Goal: Task Accomplishment & Management: Manage account settings

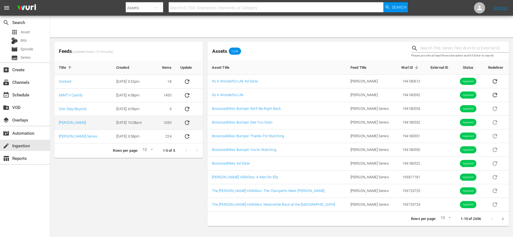
click at [186, 123] on icon "sticky table" at bounding box center [187, 122] width 7 height 7
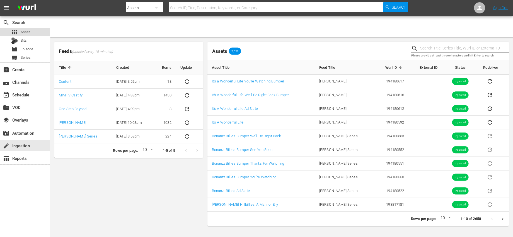
click at [24, 34] on span "Asset" at bounding box center [25, 32] width 9 height 6
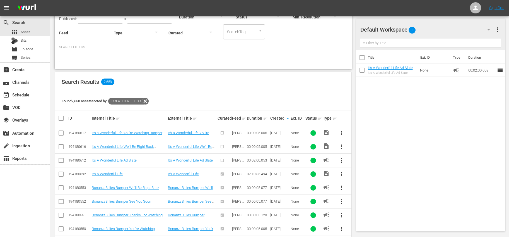
scroll to position [72, 0]
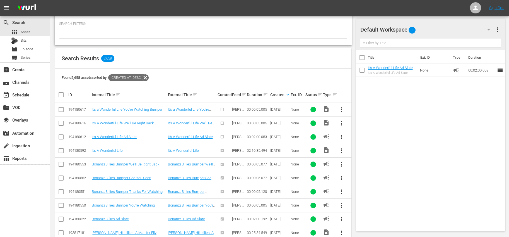
click at [62, 109] on input "checkbox" at bounding box center [61, 110] width 7 height 7
checkbox input "true"
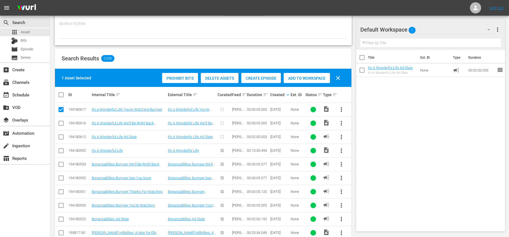
click at [61, 121] on input "checkbox" at bounding box center [61, 124] width 7 height 7
click at [299, 78] on span "Add to Workspace" at bounding box center [307, 78] width 46 height 4
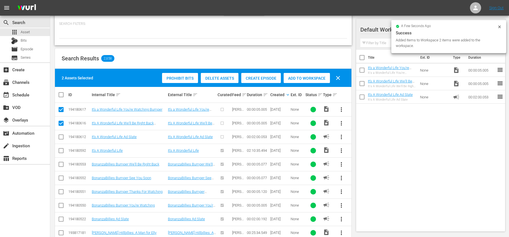
click at [59, 122] on input "checkbox" at bounding box center [61, 124] width 7 height 7
checkbox input "false"
click at [60, 111] on input "checkbox" at bounding box center [61, 110] width 7 height 7
checkbox input "false"
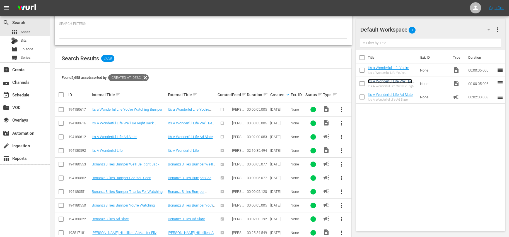
click at [392, 82] on link "It's A Wonderful Life We'll Be Right Back Bumper" at bounding box center [390, 83] width 44 height 8
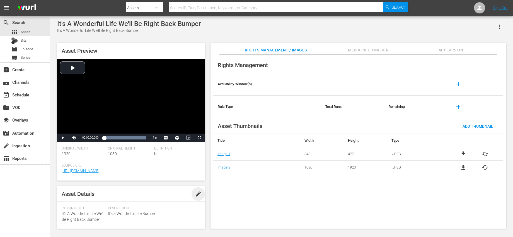
click at [196, 196] on span "edit" at bounding box center [198, 193] width 7 height 7
click at [166, 223] on div "Video" at bounding box center [176, 217] width 44 height 16
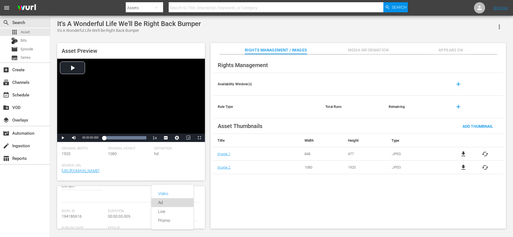
click at [164, 205] on div "Ad" at bounding box center [172, 202] width 29 height 9
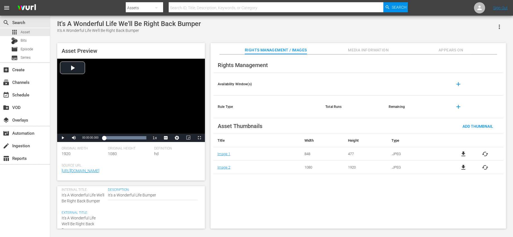
scroll to position [0, 0]
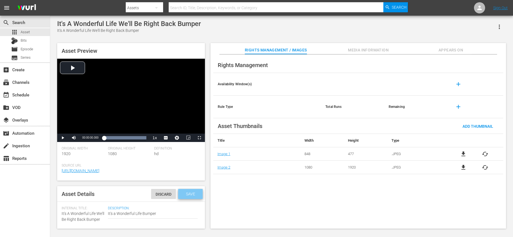
click at [192, 196] on span "Save" at bounding box center [191, 193] width 18 height 4
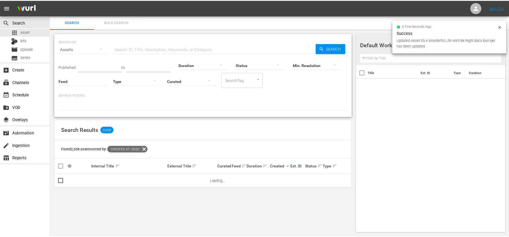
scroll to position [1, 0]
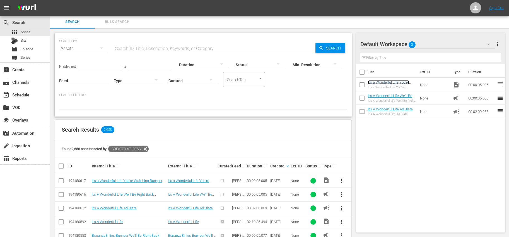
click at [403, 83] on link "It's a Wonderful Life You're Watching Bumper" at bounding box center [388, 84] width 41 height 8
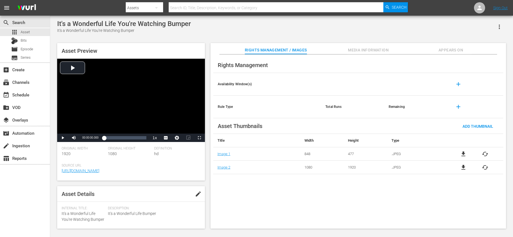
click at [193, 194] on button "edit" at bounding box center [198, 193] width 13 height 13
click at [158, 222] on div "Video" at bounding box center [176, 223] width 44 height 16
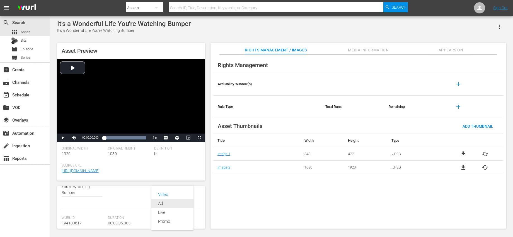
click at [160, 205] on div "Ad" at bounding box center [172, 203] width 29 height 9
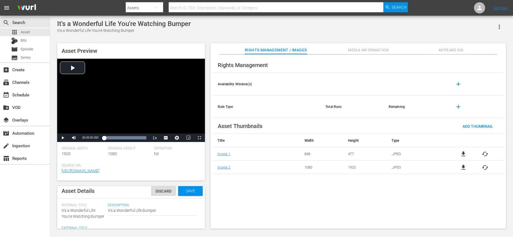
scroll to position [0, 0]
click at [193, 195] on span "Save" at bounding box center [191, 193] width 18 height 4
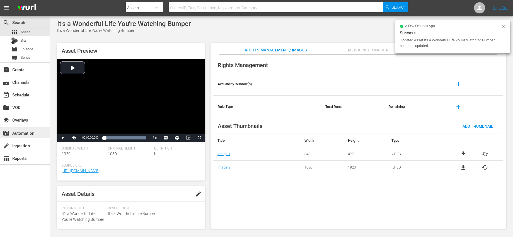
click at [31, 133] on div "movie_filter Automation" at bounding box center [15, 131] width 31 height 5
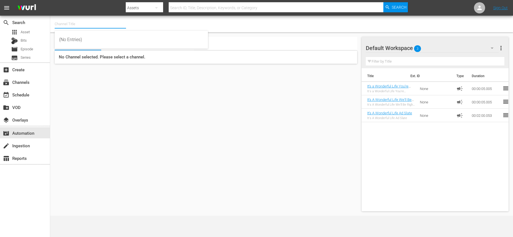
click at [112, 27] on input "text" at bounding box center [90, 23] width 71 height 13
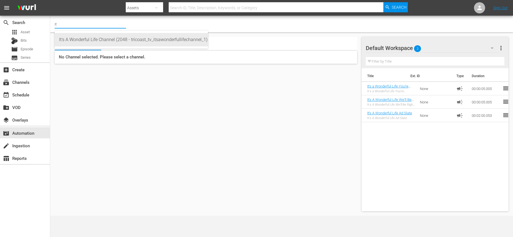
click at [95, 40] on div "It's A Wonderful Life Channel (2048 - tricoast_tv_itsawonderfullifechannel_1)" at bounding box center [131, 39] width 144 height 13
type input "It's A Wonderful Life Channel (2048 - tricoast_tv_itsawonderfullifechannel_1)"
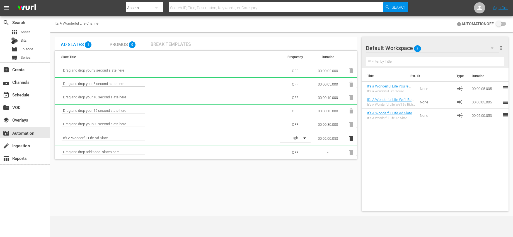
click at [180, 44] on span "Break Templates" at bounding box center [171, 44] width 40 height 5
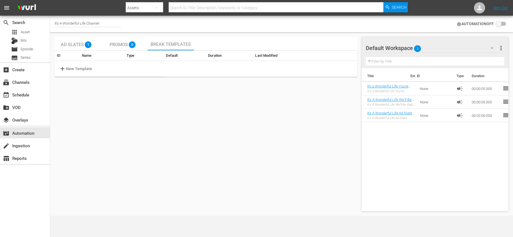
click at [80, 68] on p "New Template" at bounding box center [79, 69] width 26 height 6
click at [80, 68] on input "text" at bounding box center [87, 68] width 44 height 8
type input "Template 1"
click at [248, 68] on input "checkbox" at bounding box center [254, 68] width 13 height 7
checkbox input "true"
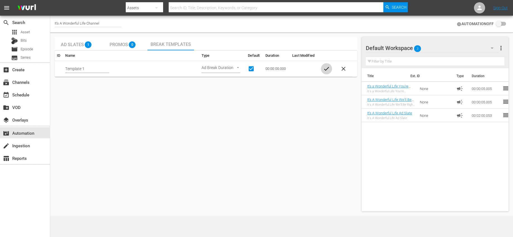
click at [325, 67] on span "check" at bounding box center [326, 68] width 7 height 7
click at [317, 66] on span "settings" at bounding box center [316, 68] width 7 height 7
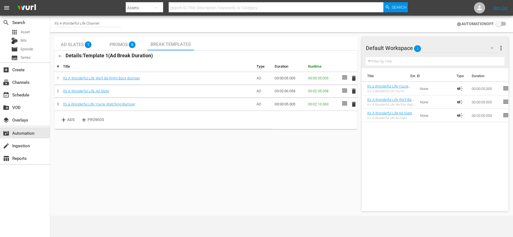
click at [242, 146] on div "Ad Slates 1 Promos 0 Break Templates Details: Template 1 ( Ad Break Duration ) …" at bounding box center [206, 124] width 303 height 174
click at [30, 33] on div "apps Asset" at bounding box center [25, 32] width 50 height 8
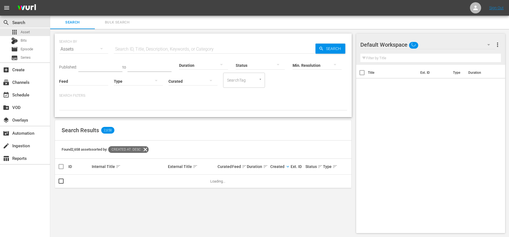
click at [31, 45] on div "apps Asset Bits movie Episode subtitles Series" at bounding box center [25, 44] width 50 height 33
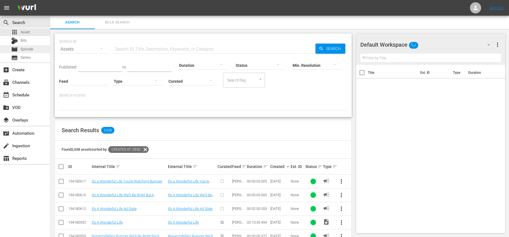
click at [32, 47] on span "Episode" at bounding box center [27, 49] width 13 height 6
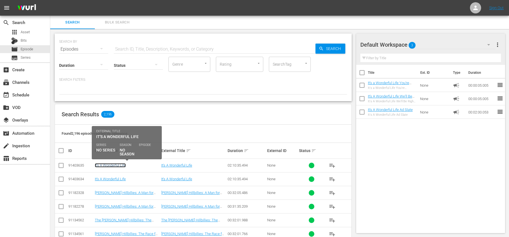
click at [117, 165] on link "It's A Wonderful Life" at bounding box center [110, 165] width 31 height 4
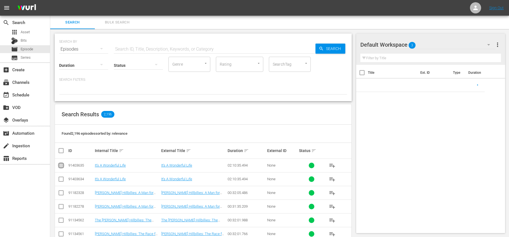
click at [63, 166] on input "checkbox" at bounding box center [61, 166] width 7 height 7
checkbox input "true"
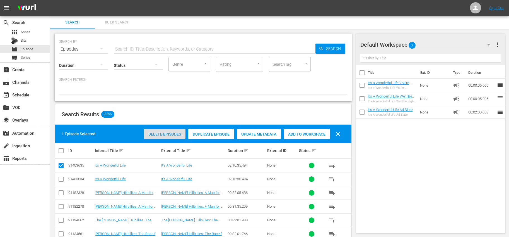
click at [176, 134] on span "Delete Episodes" at bounding box center [165, 134] width 42 height 4
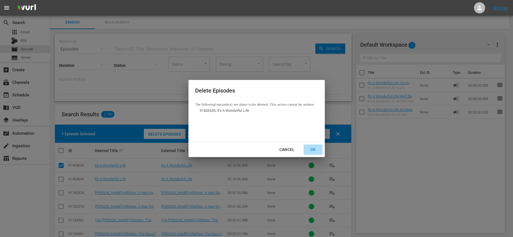
click at [311, 149] on div "OK" at bounding box center [313, 149] width 15 height 7
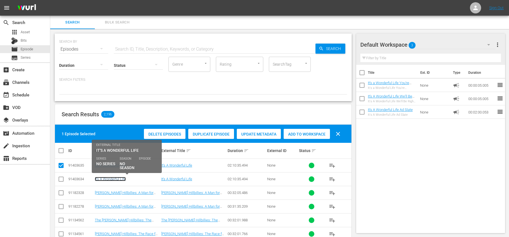
click at [115, 177] on link "It's A Wonderful Life" at bounding box center [110, 179] width 31 height 4
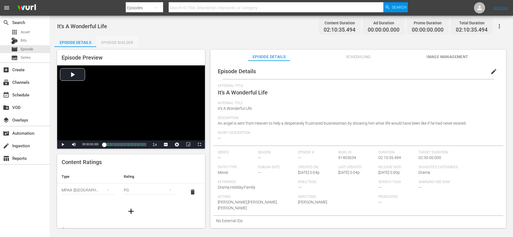
click at [128, 43] on div "Episode Builder" at bounding box center [117, 42] width 42 height 13
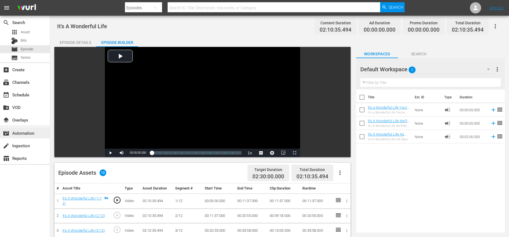
click at [16, 134] on div "movie_filter Automation" at bounding box center [15, 131] width 31 height 5
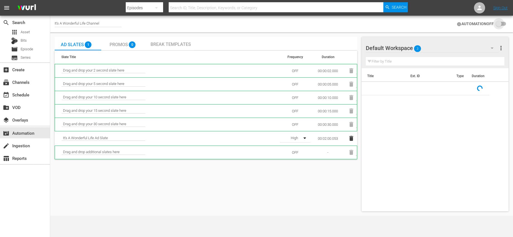
click at [502, 24] on input "checkbox" at bounding box center [500, 24] width 12 height 7
checkbox input "false"
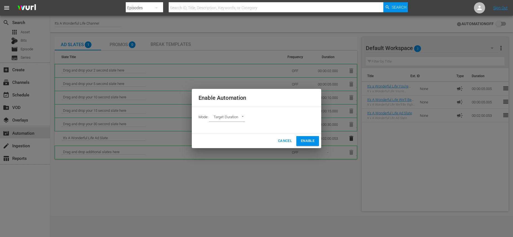
click at [240, 120] on body "menu Search By Episodes Search ID, Title, Description, Keywords, or Category Se…" at bounding box center [256, 118] width 513 height 237
click at [235, 127] on li "Ad Break Duration" at bounding box center [229, 126] width 41 height 9
type input "AD_BREAK_DURATION"
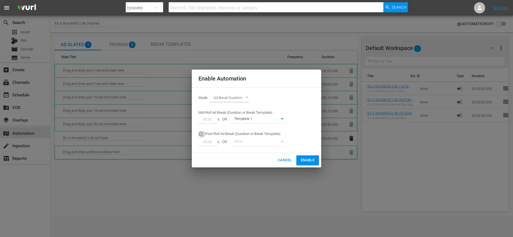
click at [199, 133] on input "checkbox" at bounding box center [202, 135] width 7 height 8
checkbox input "true"
click at [282, 141] on body "menu Search By Episodes Search ID, Title, Description, Keywords, or Category Se…" at bounding box center [256, 118] width 513 height 237
click at [266, 151] on li "Template 1" at bounding box center [258, 150] width 56 height 9
type input "382"
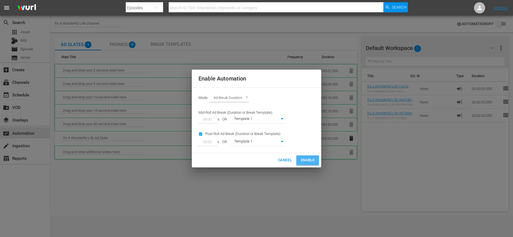
click at [312, 156] on button "Enable" at bounding box center [308, 160] width 23 height 10
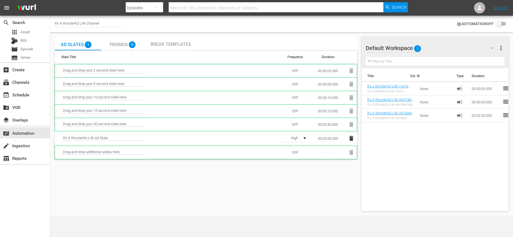
click at [499, 23] on input "checkbox" at bounding box center [500, 24] width 12 height 7
checkbox input "false"
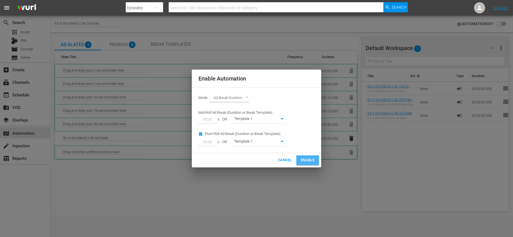
click at [304, 159] on span "Enable" at bounding box center [308, 160] width 14 height 6
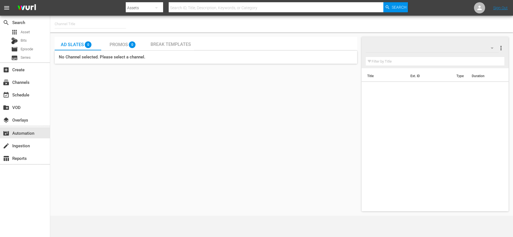
type input "It's A Wonderful Life Channel (2048)"
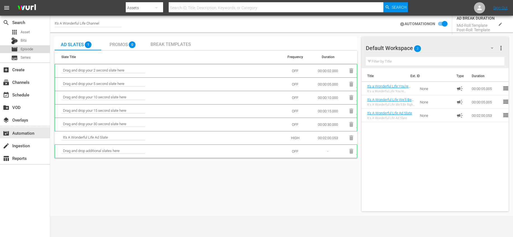
click at [30, 50] on span "Episode" at bounding box center [27, 49] width 13 height 6
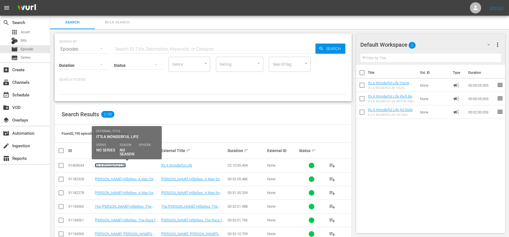
click at [118, 165] on link "It's A Wonderful Life" at bounding box center [110, 165] width 31 height 4
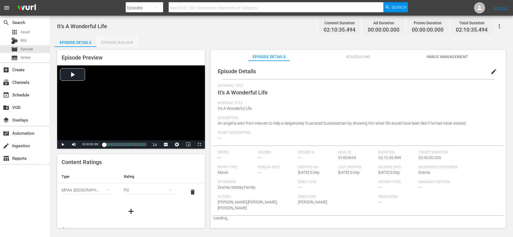
click at [125, 40] on div "Episode Builder" at bounding box center [117, 42] width 42 height 13
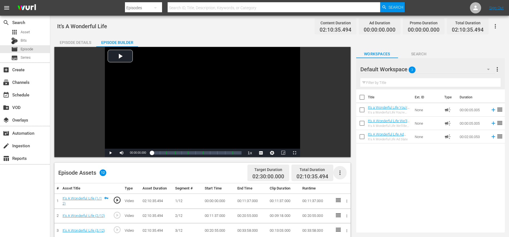
click at [343, 171] on icon "button" at bounding box center [340, 172] width 7 height 7
click at [346, 173] on div "Fill with Ads" at bounding box center [357, 174] width 38 height 13
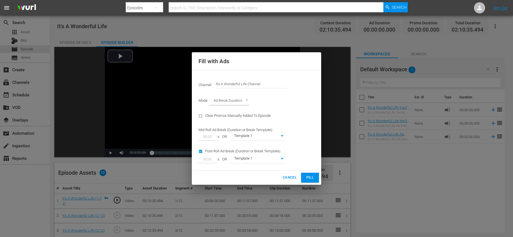
click at [315, 180] on button "Fill" at bounding box center [310, 177] width 18 height 10
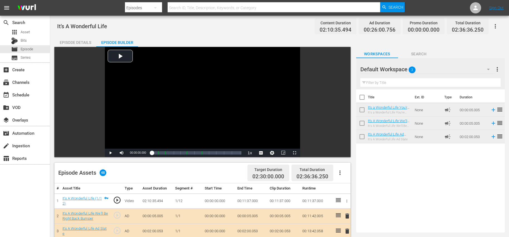
click at [362, 98] on input "checkbox" at bounding box center [362, 98] width 12 height 12
checkbox input "true"
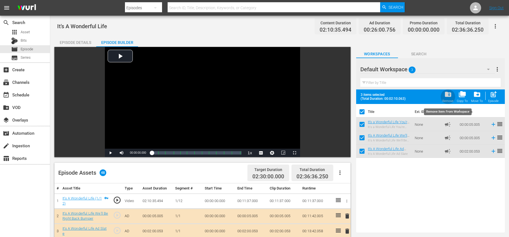
click at [444, 95] on span "folder_delete" at bounding box center [448, 94] width 8 height 8
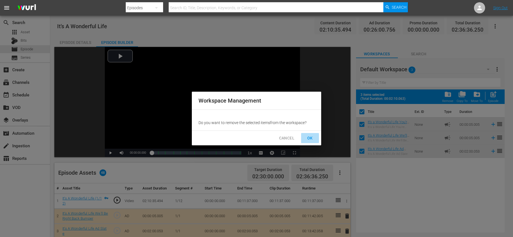
click at [308, 136] on span "OK" at bounding box center [310, 137] width 9 height 7
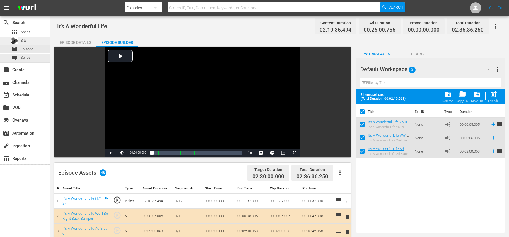
checkbox input "false"
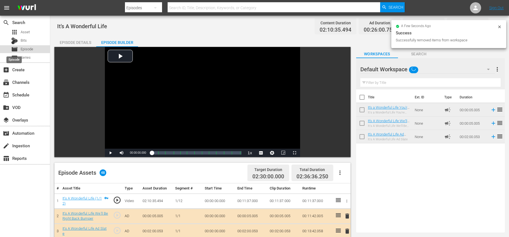
click at [16, 47] on span "movie" at bounding box center [14, 49] width 7 height 7
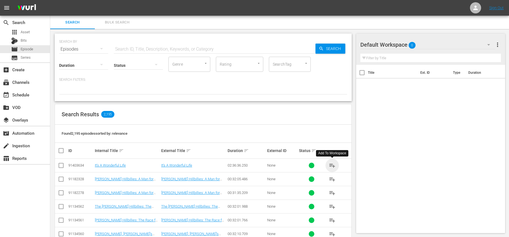
click at [329, 165] on span "playlist_add" at bounding box center [332, 165] width 7 height 7
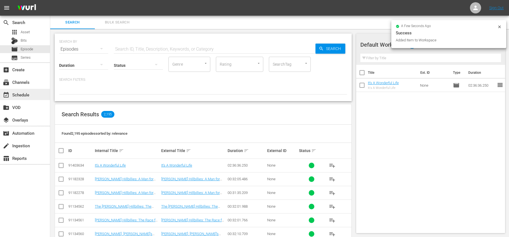
click at [28, 93] on div "event_available Schedule" at bounding box center [15, 93] width 31 height 5
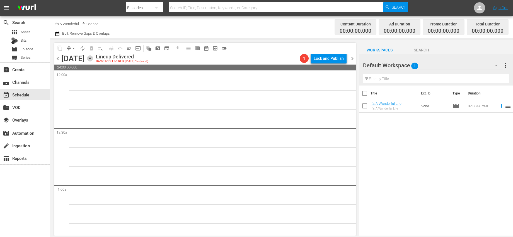
click at [91, 58] on icon "button" at bounding box center [90, 58] width 3 height 1
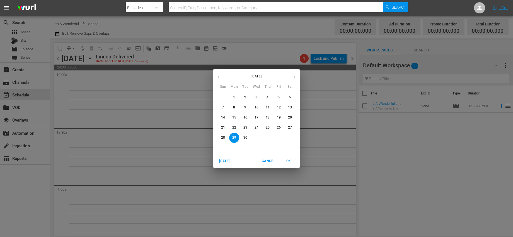
click at [293, 77] on icon "button" at bounding box center [294, 77] width 4 height 4
click at [257, 97] on p "1" at bounding box center [257, 97] width 2 height 5
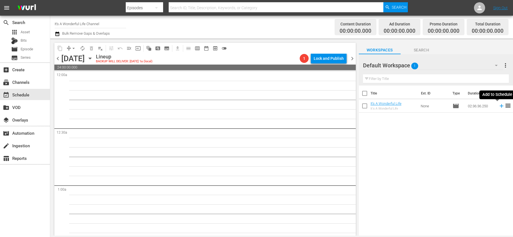
click at [499, 107] on icon at bounding box center [502, 106] width 6 height 6
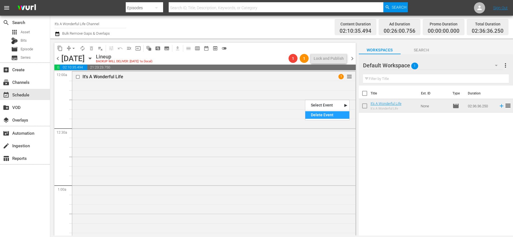
click at [321, 114] on div "Delete Event" at bounding box center [327, 115] width 44 height 8
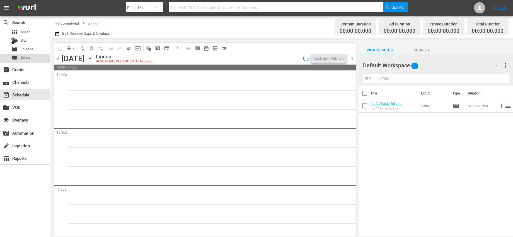
click at [36, 58] on div "subtitles Series" at bounding box center [25, 58] width 50 height 8
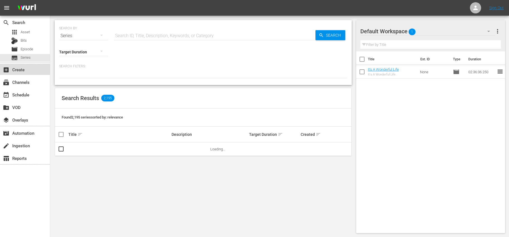
click at [24, 69] on div "add_box Create" at bounding box center [15, 68] width 31 height 5
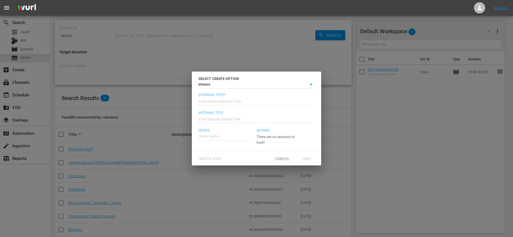
click at [231, 96] on input "text" at bounding box center [255, 100] width 113 height 13
click at [279, 156] on div "Cancel" at bounding box center [282, 158] width 25 height 10
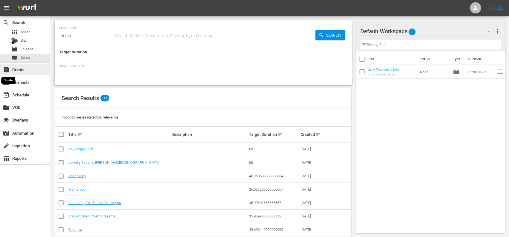
click at [6, 70] on span "add_box" at bounding box center [6, 69] width 7 height 7
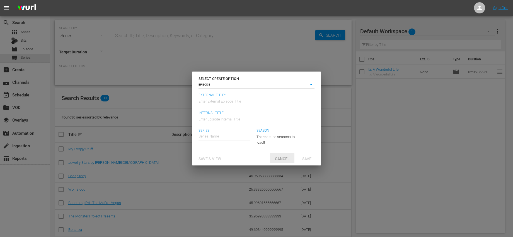
click at [275, 158] on span "Cancel" at bounding box center [283, 158] width 24 height 4
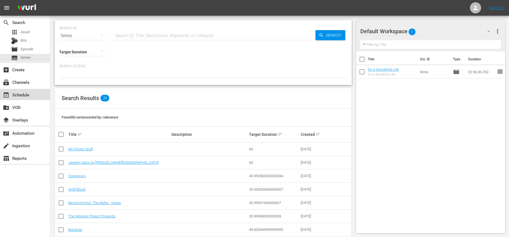
click at [21, 93] on div "event_available Schedule" at bounding box center [15, 93] width 31 height 5
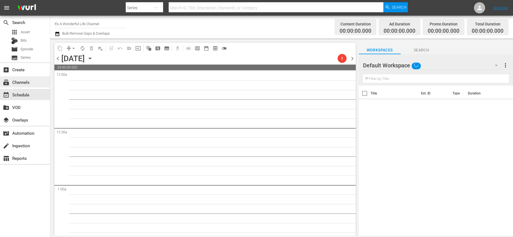
click at [22, 80] on div "subscriptions Channels" at bounding box center [15, 81] width 31 height 5
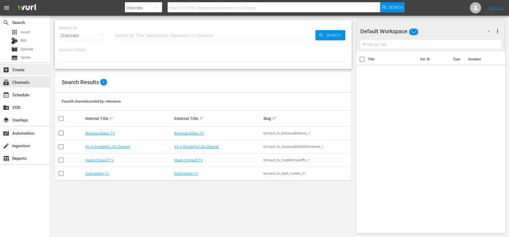
click at [23, 71] on div "add_box Create" at bounding box center [15, 68] width 31 height 5
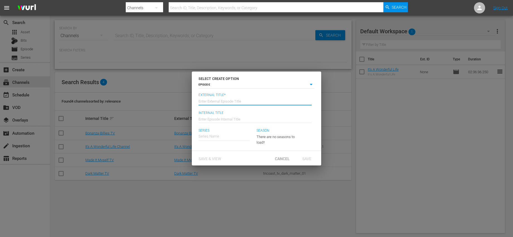
click at [240, 102] on input "text" at bounding box center [255, 100] width 113 height 13
click at [279, 155] on div "Cancel" at bounding box center [282, 158] width 25 height 10
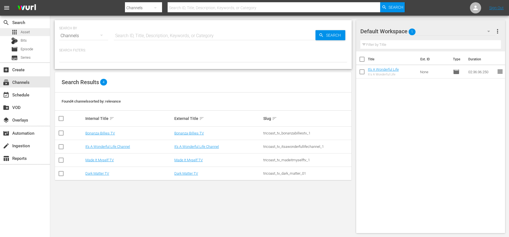
click at [32, 30] on div "apps Asset" at bounding box center [25, 32] width 50 height 8
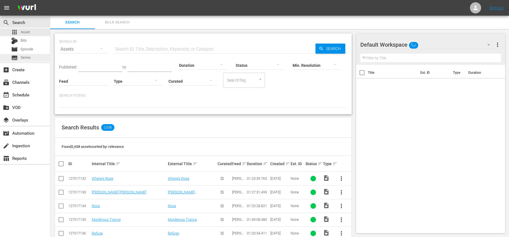
click at [30, 58] on span "Series" at bounding box center [26, 58] width 10 height 6
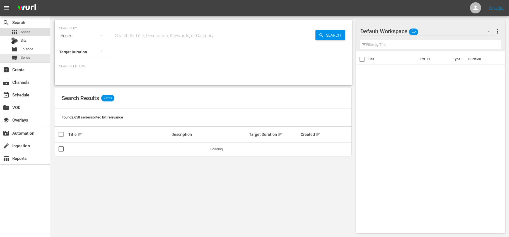
click at [29, 34] on span "Asset" at bounding box center [25, 32] width 9 height 6
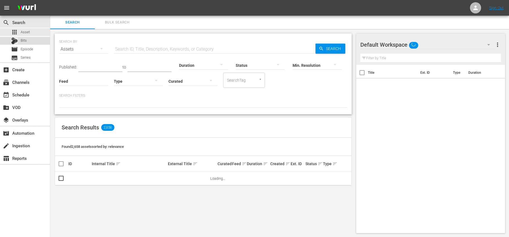
click at [30, 40] on div "Bits" at bounding box center [25, 41] width 50 height 8
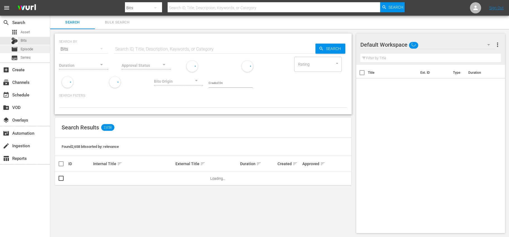
click at [33, 49] on span "Episode" at bounding box center [27, 49] width 13 height 6
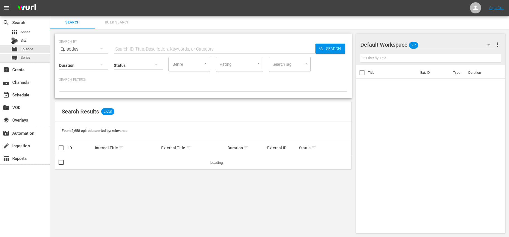
click at [32, 58] on div "subtitles Series" at bounding box center [25, 58] width 50 height 8
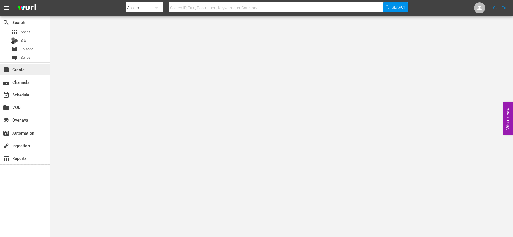
click at [34, 70] on div "add_box Create" at bounding box center [25, 69] width 50 height 11
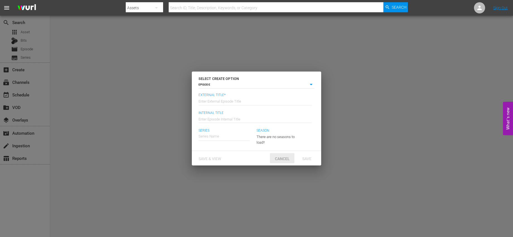
click at [279, 155] on div "Cancel" at bounding box center [282, 158] width 25 height 10
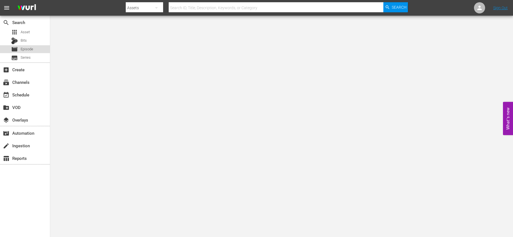
click at [27, 47] on span "Episode" at bounding box center [27, 49] width 13 height 6
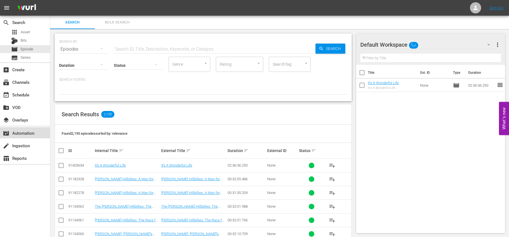
click at [27, 134] on div "movie_filter Automation" at bounding box center [15, 131] width 31 height 5
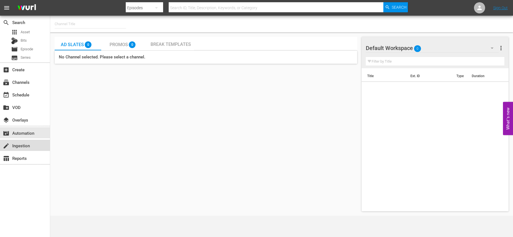
click at [35, 144] on div "create Ingestion" at bounding box center [25, 144] width 50 height 11
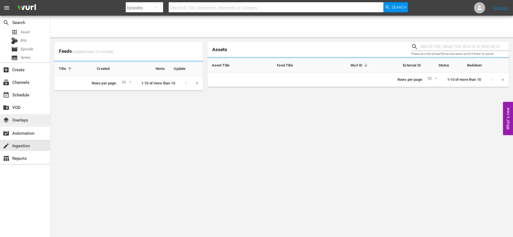
click at [29, 123] on div "layers Overlays" at bounding box center [25, 119] width 50 height 11
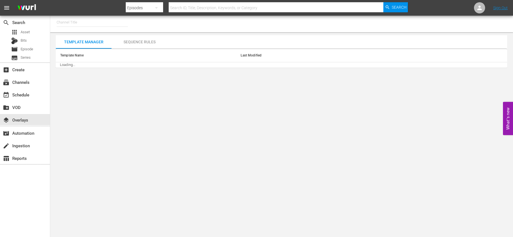
click at [85, 26] on hr at bounding box center [92, 26] width 71 height 0
click at [86, 24] on input "text" at bounding box center [92, 22] width 71 height 13
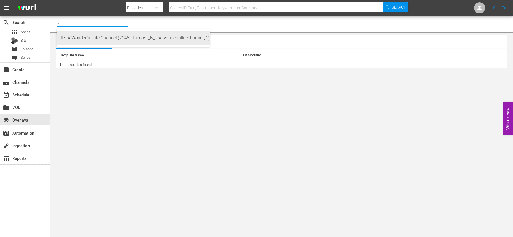
click at [88, 41] on div "It's A Wonderful Life Channel (2048 - tricoast_tv_itsawonderfullifechannel_1)" at bounding box center [133, 37] width 144 height 13
type input "It's A Wonderful Life Channel (2048 - tricoast_tv_itsawonderfullifechannel_1)"
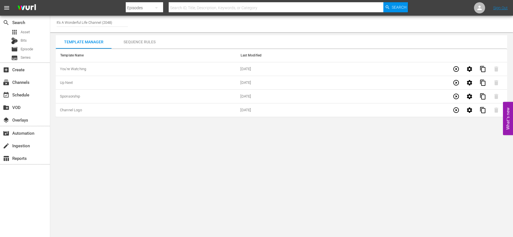
click at [144, 38] on div "Sequence Rules" at bounding box center [140, 41] width 56 height 13
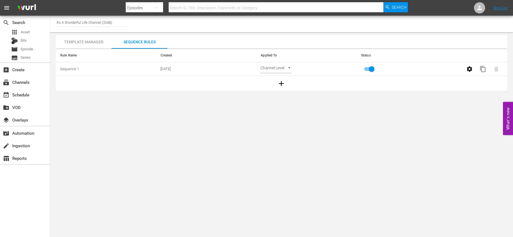
click at [97, 44] on div "Template Manager" at bounding box center [84, 41] width 56 height 13
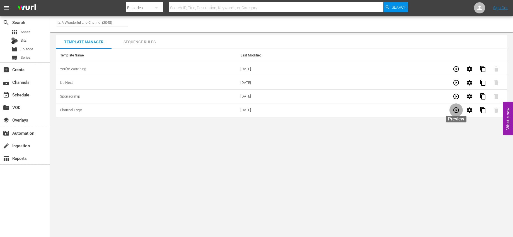
click at [454, 109] on icon "button" at bounding box center [456, 110] width 7 height 7
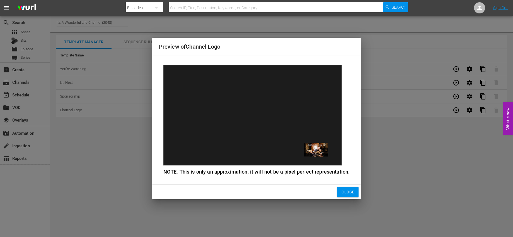
click at [340, 192] on button "Close" at bounding box center [347, 192] width 21 height 10
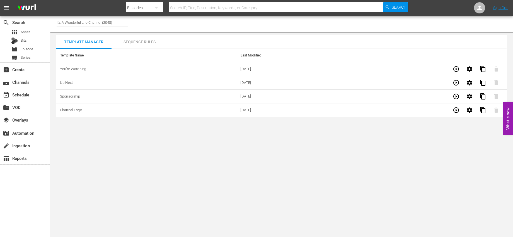
click at [458, 65] on button "button" at bounding box center [456, 68] width 13 height 13
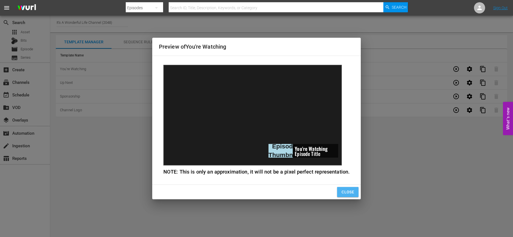
click at [347, 191] on span "Close" at bounding box center [348, 191] width 13 height 7
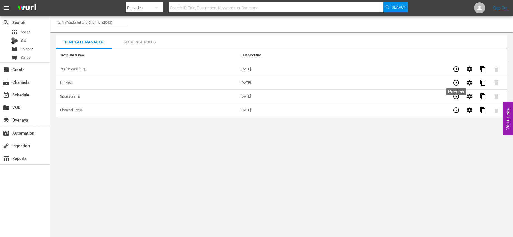
click at [455, 84] on icon "button" at bounding box center [456, 82] width 7 height 7
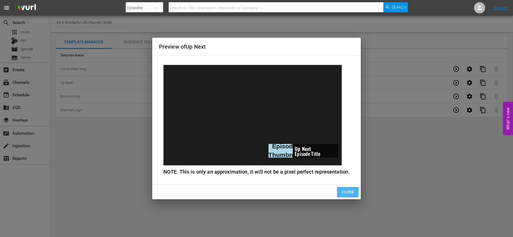
click at [346, 189] on span "Close" at bounding box center [348, 191] width 13 height 7
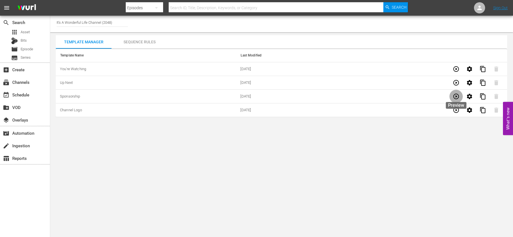
click at [456, 100] on button "button" at bounding box center [456, 96] width 13 height 13
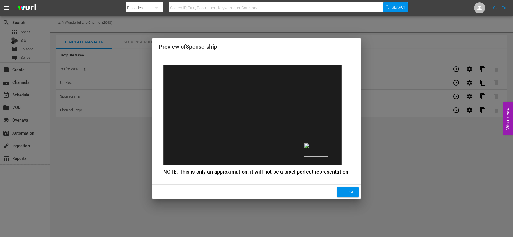
click at [346, 191] on span "Close" at bounding box center [348, 191] width 13 height 7
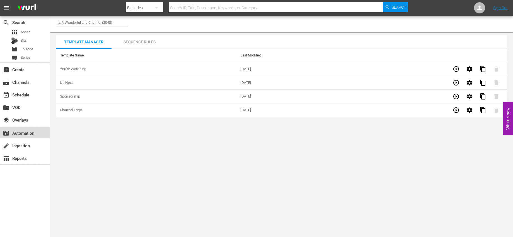
click at [29, 131] on div "movie_filter Automation" at bounding box center [15, 131] width 31 height 5
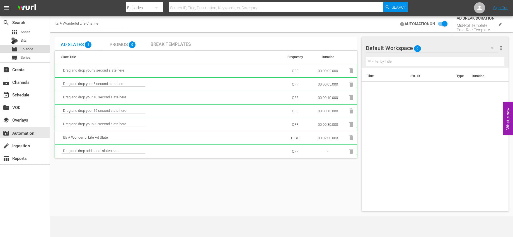
click at [29, 50] on span "Episode" at bounding box center [27, 49] width 13 height 6
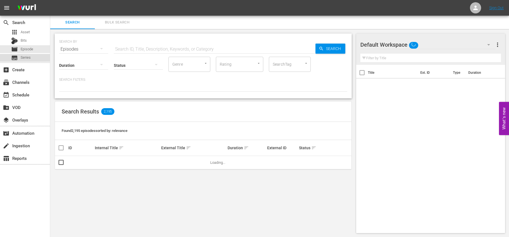
click at [31, 57] on div "subtitles Series" at bounding box center [25, 58] width 50 height 8
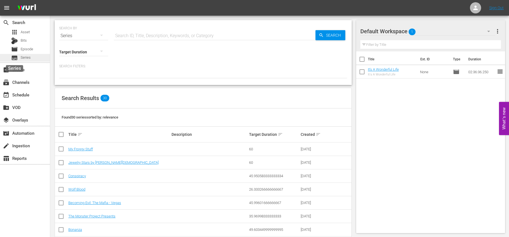
click at [17, 55] on span "subtitles" at bounding box center [14, 57] width 7 height 7
click at [63, 148] on input "checkbox" at bounding box center [61, 149] width 7 height 7
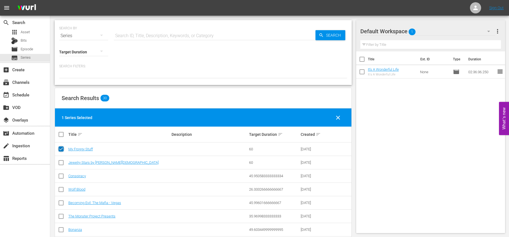
click at [62, 149] on input "checkbox" at bounding box center [61, 149] width 7 height 7
checkbox input "false"
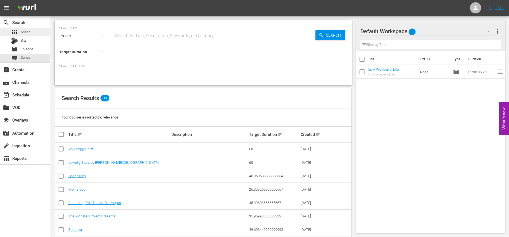
click at [32, 35] on div "apps Asset" at bounding box center [25, 32] width 50 height 8
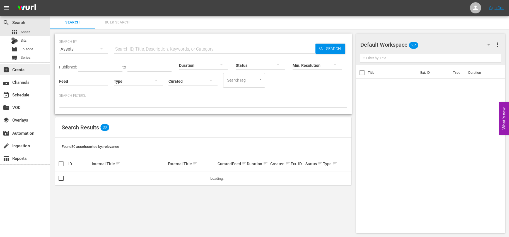
click at [23, 71] on div "add_box Create" at bounding box center [15, 68] width 31 height 5
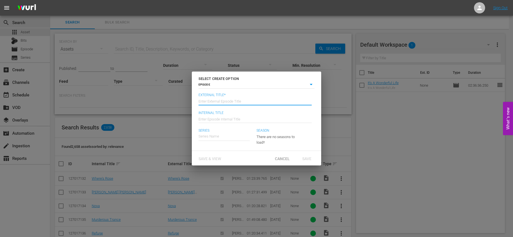
click at [233, 101] on input "text" at bounding box center [255, 100] width 113 height 13
type input "I"
type input "Test"
click at [232, 115] on input "text" at bounding box center [255, 118] width 113 height 13
type input "Test"
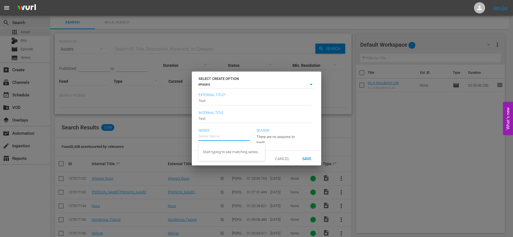
click at [216, 137] on input "text" at bounding box center [224, 135] width 51 height 13
type input "It's a Wonderful Life"
click at [310, 86] on body "menu Sign Out search Search apps Asset Bits movie Episode subtitles Series add_…" at bounding box center [256, 118] width 513 height 237
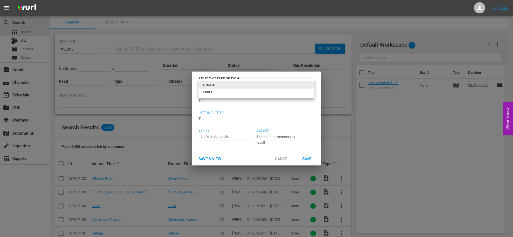
click at [279, 93] on li "SERIES" at bounding box center [257, 92] width 116 height 8
type input "series"
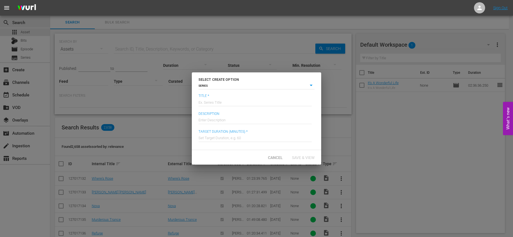
click at [229, 103] on input "text" at bounding box center [255, 101] width 113 height 13
drag, startPoint x: 231, startPoint y: 102, endPoint x: 197, endPoint y: 103, distance: 34.0
click at [196, 102] on div "Title * Ex. Series Title It's a Wonderful Life Description Enter Description Ta…" at bounding box center [256, 122] width 129 height 56
type input "It's a Wonderful Life"
click at [253, 141] on input "text" at bounding box center [255, 137] width 113 height 13
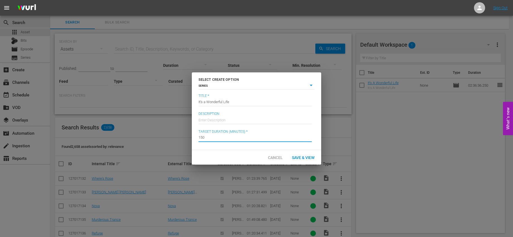
type input "150"
click at [303, 156] on span "Save & View" at bounding box center [304, 157] width 32 height 4
type input "episode"
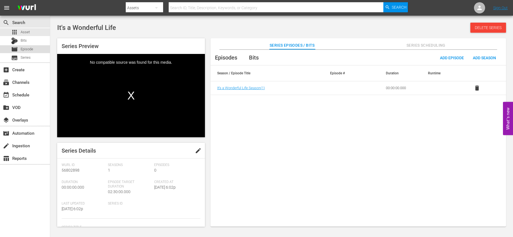
click at [33, 49] on div "movie Episode" at bounding box center [25, 49] width 50 height 8
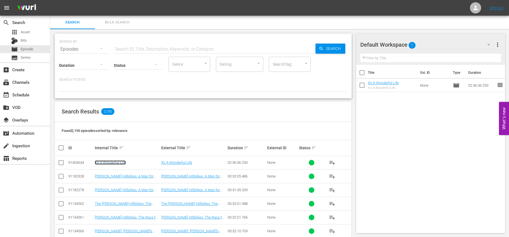
click at [117, 163] on link "It's A Wonderful Life" at bounding box center [110, 162] width 31 height 4
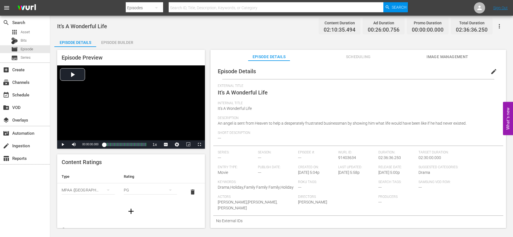
click at [491, 72] on span "edit" at bounding box center [494, 71] width 7 height 7
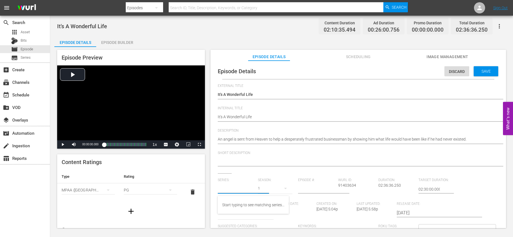
click at [235, 191] on input "text" at bounding box center [236, 188] width 37 height 13
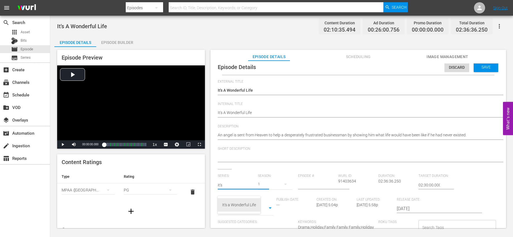
click at [240, 203] on div "It's a Wonderful Life" at bounding box center [239, 204] width 34 height 13
type input "It's a Wonderful Life"
click at [312, 184] on input "number" at bounding box center [316, 184] width 37 height 13
type input "1"
click at [324, 167] on div "Short Description" at bounding box center [358, 157] width 281 height 22
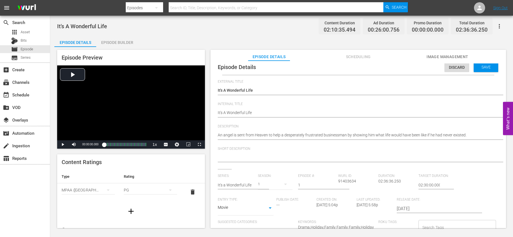
scroll to position [46, 0]
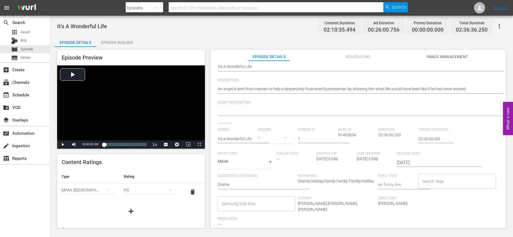
click at [265, 162] on body "menu Search By Episodes Search ID, Title, Description, Keywords, or Category Se…" at bounding box center [256, 118] width 513 height 237
click at [261, 156] on ul "Movie Short Form TV Special Series" at bounding box center [246, 175] width 56 height 41
click at [252, 161] on li "Movie" at bounding box center [246, 161] width 56 height 9
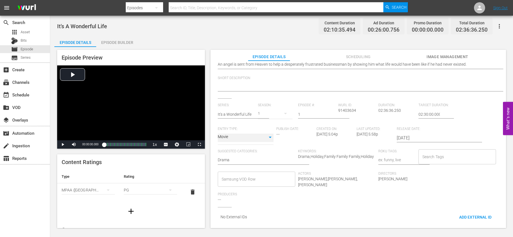
scroll to position [75, 0]
click at [344, 155] on div "Keywords: Drama,Holiday,Family Family Family,Holiday" at bounding box center [338, 160] width 80 height 22
click at [344, 154] on span "Drama,Holiday,Family Family Family,Holiday" at bounding box center [336, 156] width 76 height 4
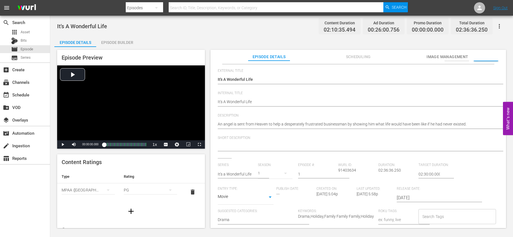
scroll to position [0, 0]
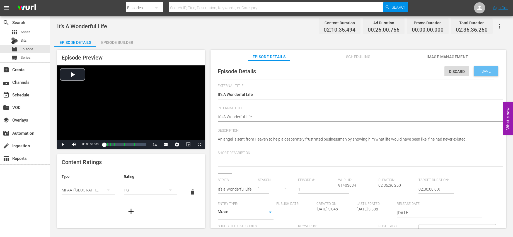
click at [481, 68] on div "Save" at bounding box center [486, 71] width 25 height 10
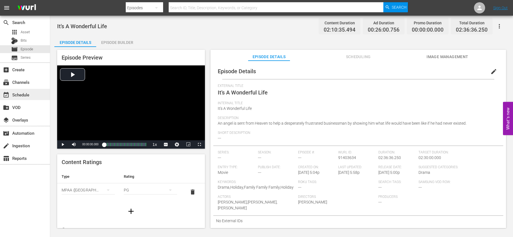
click at [25, 93] on div "event_available Schedule" at bounding box center [15, 93] width 31 height 5
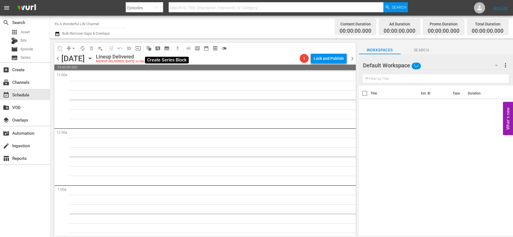
click at [166, 48] on span "subtitles_outlined" at bounding box center [167, 48] width 6 height 6
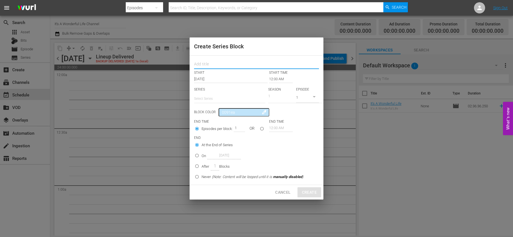
click at [217, 66] on input "text" at bounding box center [256, 64] width 125 height 9
type input "It's a Wonderful Life"
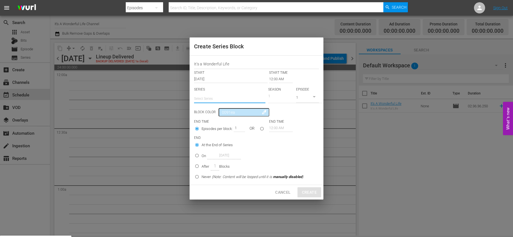
click at [218, 101] on input "text" at bounding box center [229, 98] width 71 height 13
click at [217, 112] on div "It's a Wonderful Life" at bounding box center [230, 113] width 62 height 13
type input "It's a Wonderful Life"
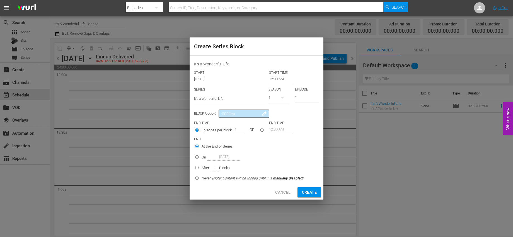
click at [260, 130] on input "seriesBlockEndTime" at bounding box center [261, 130] width 9 height 9
radio input "true"
click at [273, 129] on input "12:00 AM" at bounding box center [281, 129] width 24 height 8
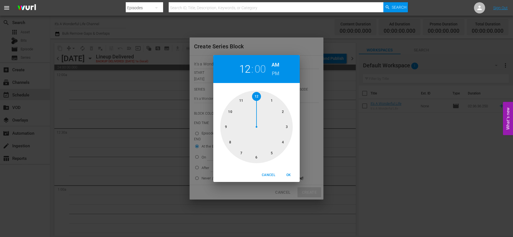
click at [240, 101] on div at bounding box center [256, 126] width 73 height 73
click at [252, 96] on div at bounding box center [256, 126] width 73 height 73
click at [279, 71] on h6 "PM" at bounding box center [276, 73] width 8 height 9
click at [286, 172] on span "OK" at bounding box center [288, 175] width 13 height 6
type input "11:59 PM"
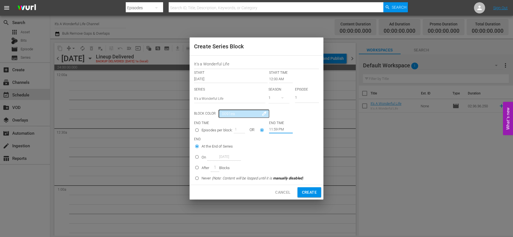
click at [196, 176] on input "Never (Note: Content will be looped until it is manually disabled )" at bounding box center [196, 178] width 9 height 9
radio input "true"
click at [310, 190] on span "Create" at bounding box center [309, 192] width 15 height 7
radio input "true"
type input "12:00 AM"
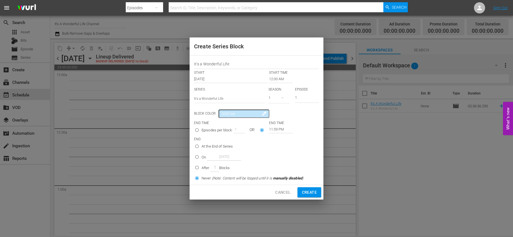
radio input "true"
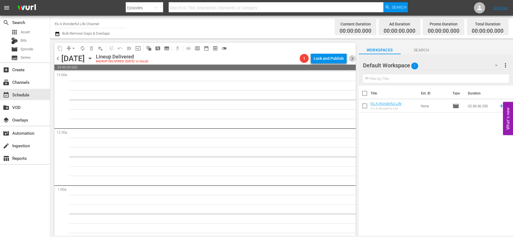
click at [351, 57] on span "chevron_right" at bounding box center [352, 58] width 7 height 7
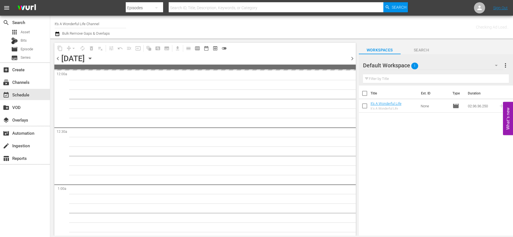
click at [351, 57] on span "chevron_right" at bounding box center [352, 58] width 7 height 7
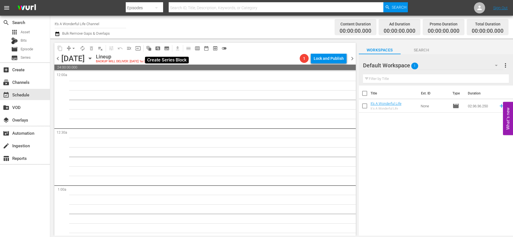
click at [167, 48] on span "subtitles_outlined" at bounding box center [167, 48] width 6 height 6
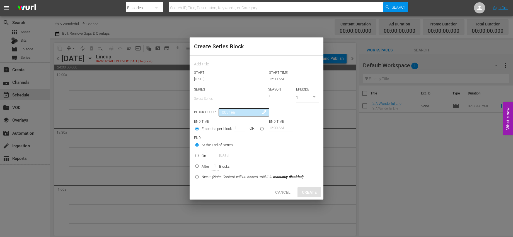
click at [275, 80] on input "12:00 AM" at bounding box center [281, 79] width 24 height 8
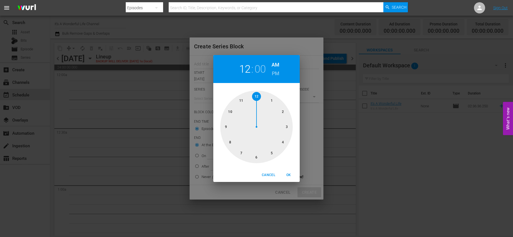
drag, startPoint x: 268, startPoint y: 178, endPoint x: 259, endPoint y: 164, distance: 16.6
click at [269, 178] on button "Cancel" at bounding box center [269, 174] width 18 height 9
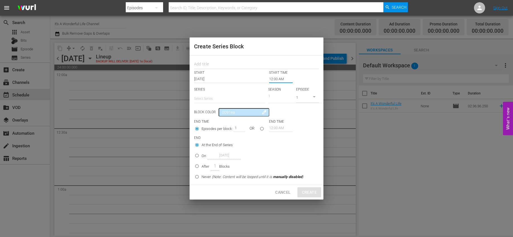
click at [213, 72] on div "START" at bounding box center [231, 72] width 75 height 5
click at [215, 63] on input "text" at bounding box center [256, 64] width 125 height 9
type input "It's a Wonderful Life"
click at [220, 98] on input "text" at bounding box center [229, 98] width 71 height 13
click at [220, 110] on div "It's a Wonderful Life" at bounding box center [230, 113] width 62 height 13
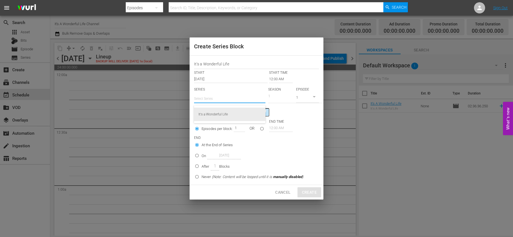
type input "It's a Wonderful Life"
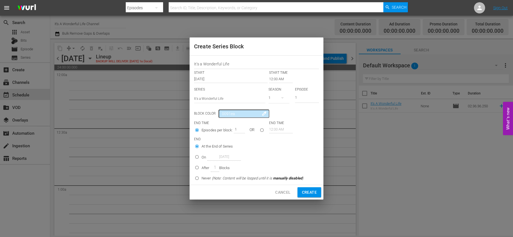
click at [310, 122] on div "END TIME END TIME" at bounding box center [256, 122] width 125 height 5
click at [264, 129] on input "seriesBlockEndTime" at bounding box center [261, 130] width 9 height 9
radio input "true"
click at [278, 131] on input "12:00 AM" at bounding box center [281, 129] width 24 height 8
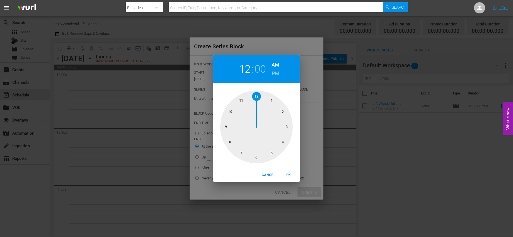
click at [242, 100] on div at bounding box center [256, 126] width 73 height 73
click at [252, 96] on div at bounding box center [256, 126] width 73 height 73
click at [277, 74] on h6 "PM" at bounding box center [276, 73] width 8 height 9
click at [288, 171] on button "OK" at bounding box center [289, 174] width 18 height 9
type input "11:59 PM"
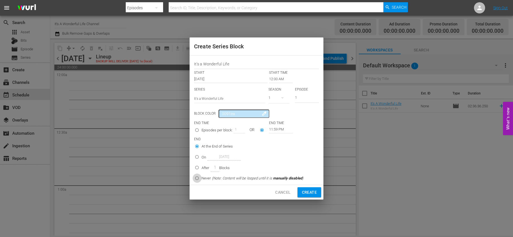
click at [197, 176] on input "Never (Note: Content will be looped until it is manually disabled )" at bounding box center [196, 178] width 9 height 9
radio input "true"
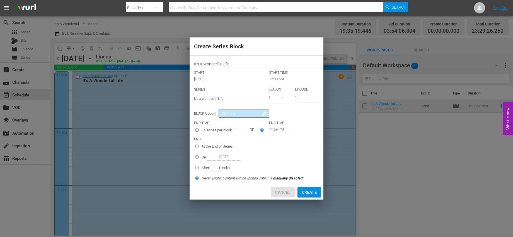
click at [289, 191] on span "Cancel" at bounding box center [282, 192] width 15 height 7
radio input "true"
type input "12:00 AM"
radio input "true"
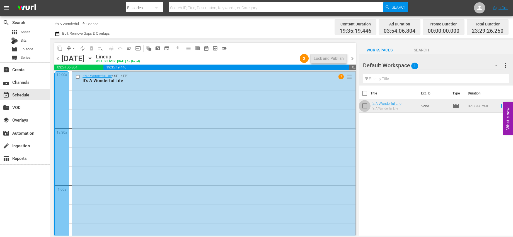
click at [364, 107] on input "checkbox" at bounding box center [365, 107] width 12 height 12
checkbox input "true"
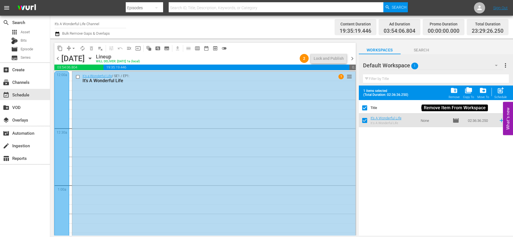
click at [451, 91] on span "folder_delete" at bounding box center [454, 90] width 8 height 8
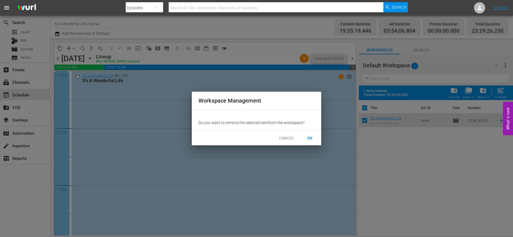
click at [311, 137] on span "OK" at bounding box center [310, 137] width 9 height 7
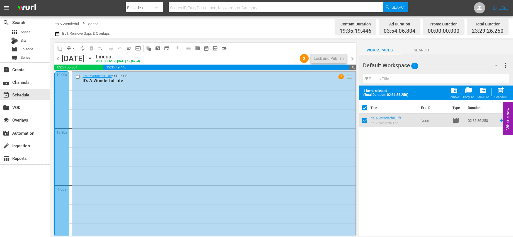
checkbox input "false"
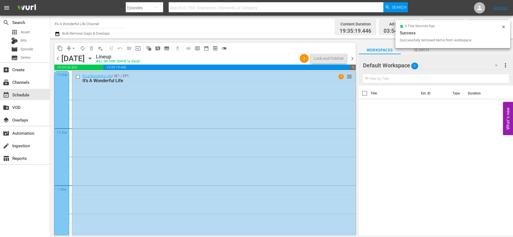
click at [390, 126] on div "Title Ext. ID Type Duration" at bounding box center [436, 160] width 154 height 151
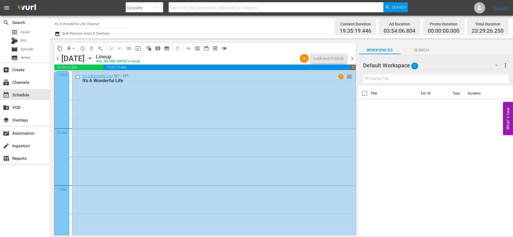
click at [350, 58] on span "chevron_right" at bounding box center [352, 58] width 7 height 7
click at [58, 58] on span "chevron_left" at bounding box center [57, 58] width 7 height 7
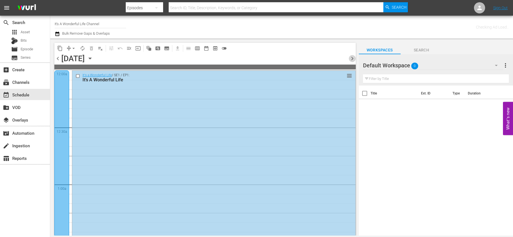
click at [351, 59] on span "chevron_right" at bounding box center [352, 58] width 7 height 7
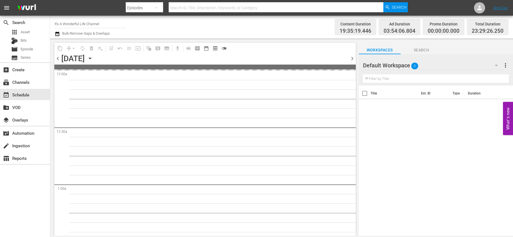
click at [351, 59] on span "chevron_right" at bounding box center [352, 58] width 7 height 7
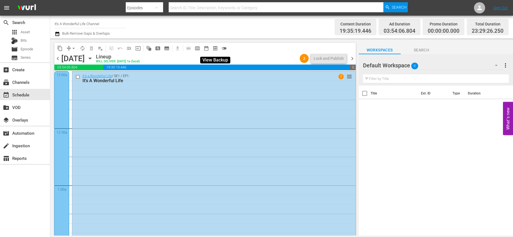
click at [216, 50] on span "preview_outlined" at bounding box center [216, 48] width 6 height 6
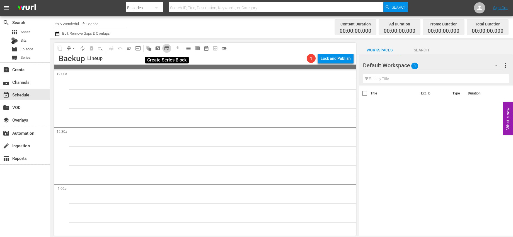
click at [165, 47] on span "subtitles_outlined" at bounding box center [167, 48] width 6 height 6
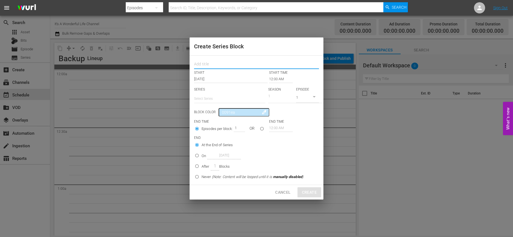
click at [205, 66] on input "text" at bounding box center [256, 64] width 125 height 9
type input "It's a Wonderful Life"
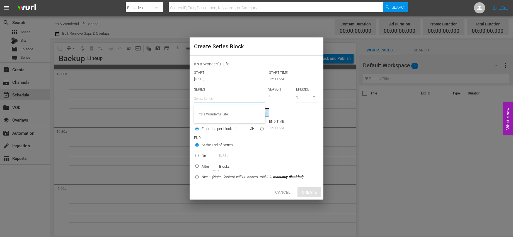
click at [228, 96] on input "text" at bounding box center [229, 98] width 71 height 13
click at [230, 109] on div "It's a Wonderful Life" at bounding box center [230, 113] width 62 height 13
type input "It's a Wonderful Life"
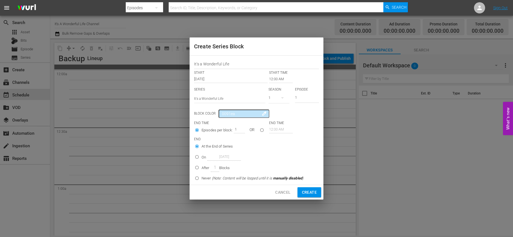
click at [261, 129] on input "seriesBlockEndTime" at bounding box center [261, 130] width 9 height 9
radio input "true"
click at [276, 132] on input "12:00 AM" at bounding box center [281, 129] width 24 height 8
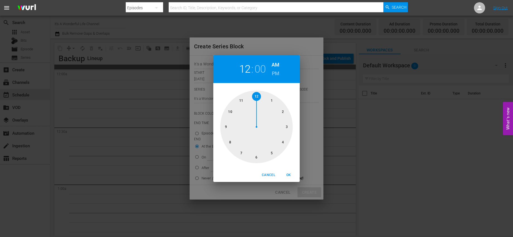
click at [241, 100] on div at bounding box center [256, 126] width 73 height 73
click at [252, 96] on div at bounding box center [256, 126] width 73 height 73
click at [280, 73] on div "11 : 59 AM PM" at bounding box center [256, 69] width 86 height 28
drag, startPoint x: 279, startPoint y: 73, endPoint x: 279, endPoint y: 79, distance: 6.7
click at [278, 73] on h6 "PM" at bounding box center [276, 73] width 8 height 9
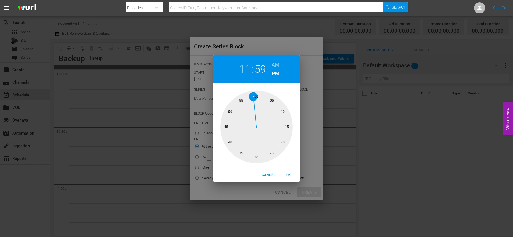
click at [286, 174] on span "OK" at bounding box center [288, 175] width 13 height 6
type input "11:59 PM"
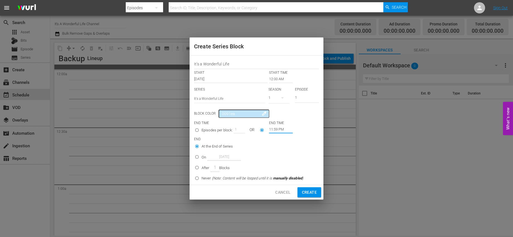
click at [206, 168] on p "After" at bounding box center [206, 168] width 8 height 6
click at [202, 168] on input "After 1 Blocks" at bounding box center [196, 168] width 9 height 9
radio input "false"
radio input "true"
click at [199, 179] on input "Never (Note: Content will be looped until it is manually disabled )" at bounding box center [196, 178] width 9 height 9
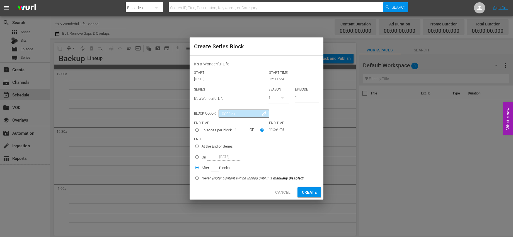
radio input "true"
click at [202, 167] on p "After" at bounding box center [206, 168] width 8 height 6
click at [202, 167] on input "After 1 Blocks" at bounding box center [196, 168] width 9 height 9
radio input "true"
click at [309, 190] on span "Create" at bounding box center [309, 192] width 15 height 7
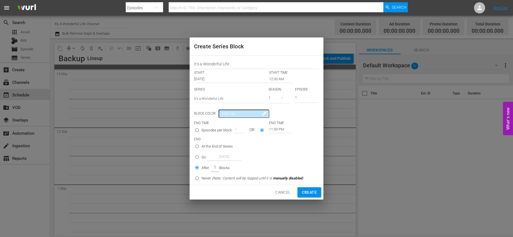
radio input "true"
type input "12:00 AM"
radio input "true"
